Goal: Obtain resource: Download file/media

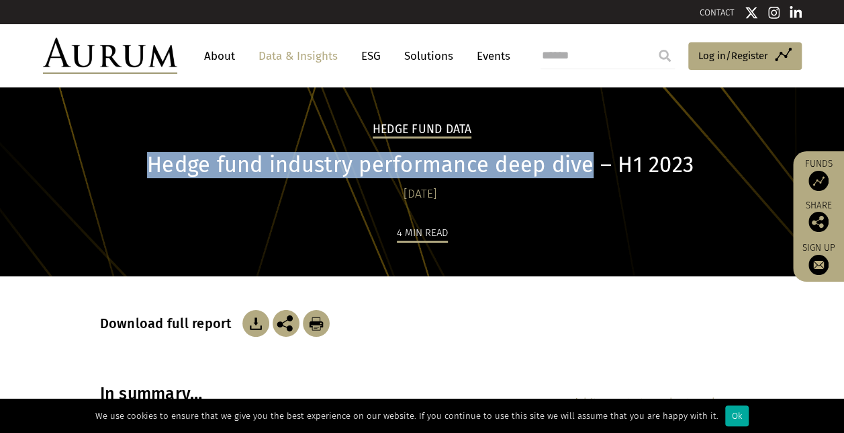
drag, startPoint x: 150, startPoint y: 163, endPoint x: 590, endPoint y: 161, distance: 439.2
click at [590, 161] on h1 "Hedge fund industry performance deep dive – H1 2023" at bounding box center [420, 165] width 641 height 26
copy h1 "Hedge fund industry performance deep dive"
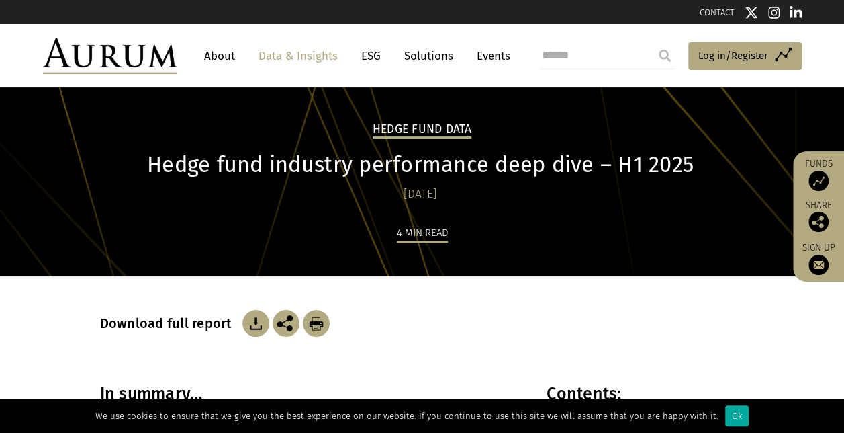
click at [494, 285] on div "Download full report" at bounding box center [422, 329] width 645 height 107
click at [433, 238] on div "4 min read" at bounding box center [422, 233] width 51 height 18
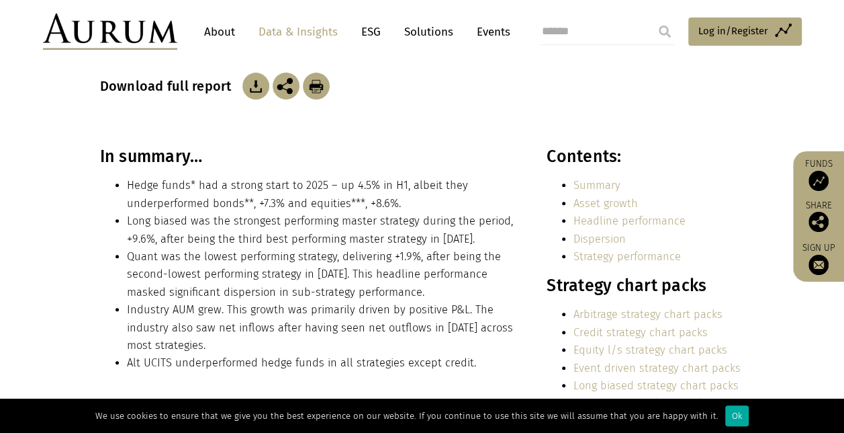
scroll to position [238, 0]
